Goal: Task Accomplishment & Management: Manage account settings

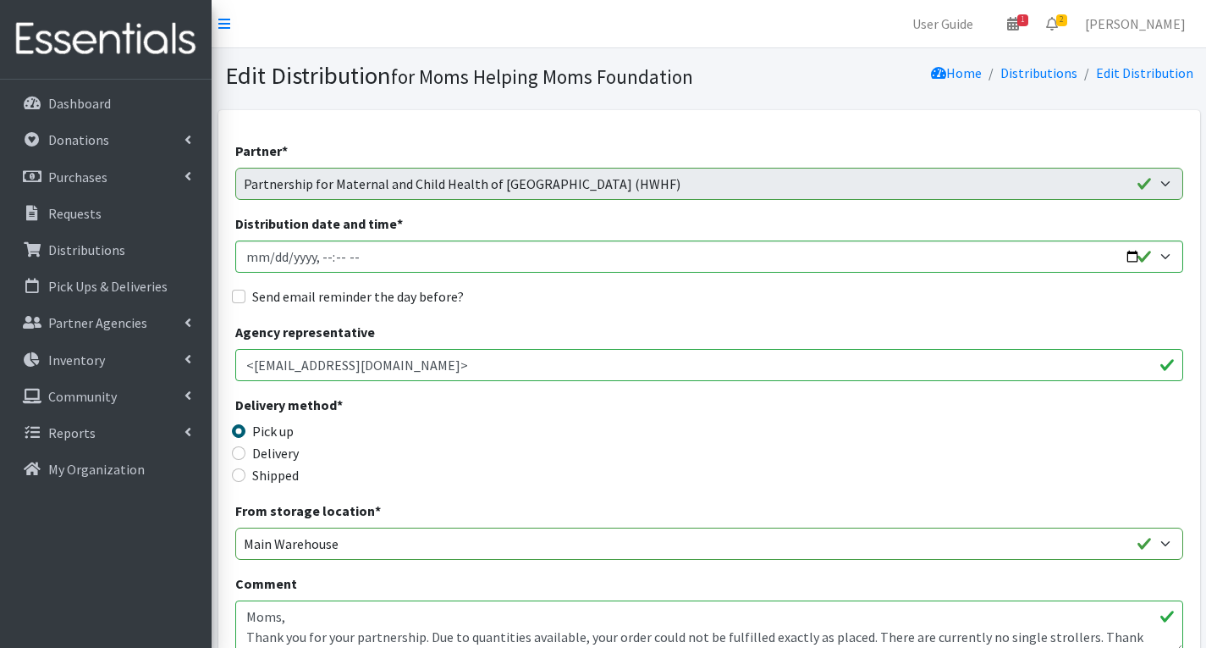
scroll to position [61, 0]
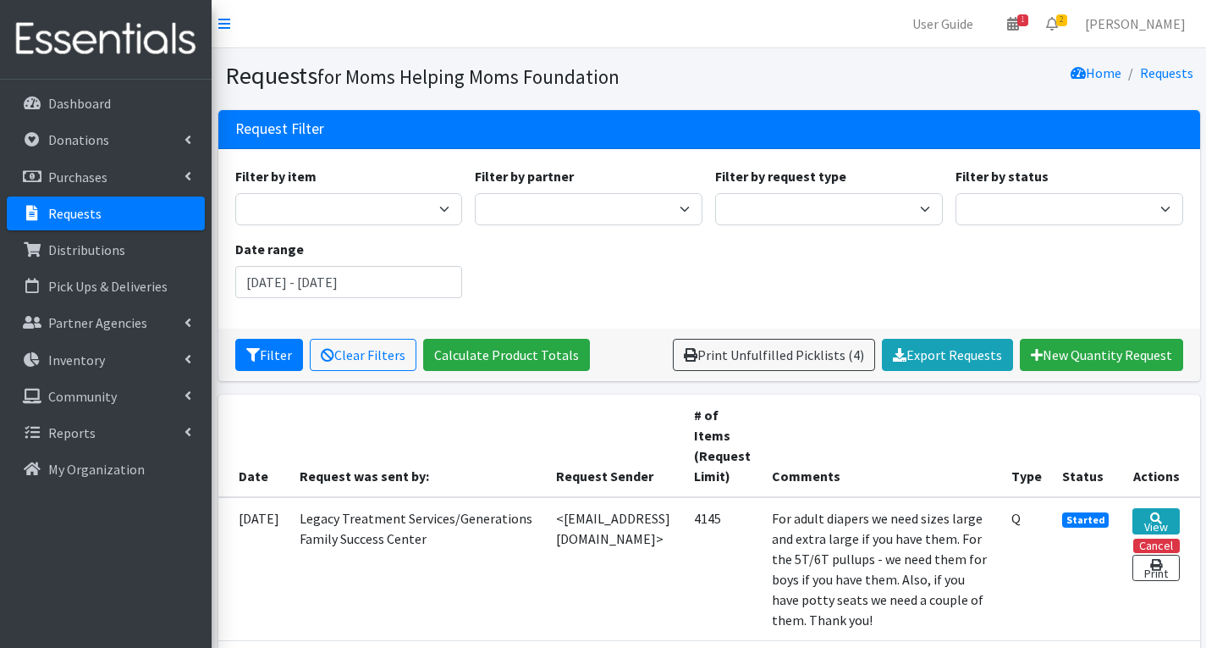
click at [957, 422] on th "Comments" at bounding box center [882, 446] width 240 height 102
click at [1068, 19] on span "2" at bounding box center [1062, 20] width 11 height 12
click at [955, 58] on link "2 Requests" at bounding box center [951, 60] width 240 height 34
click at [739, 614] on td "4145" at bounding box center [723, 569] width 78 height 144
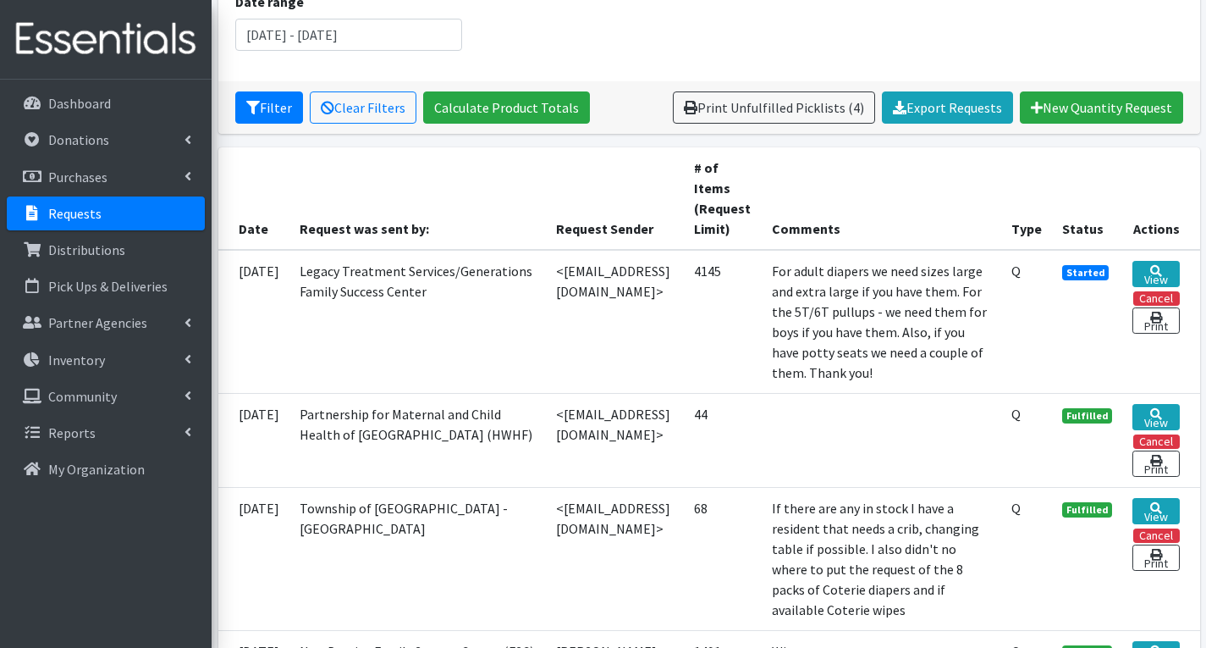
scroll to position [85, 0]
